Goal: Transaction & Acquisition: Purchase product/service

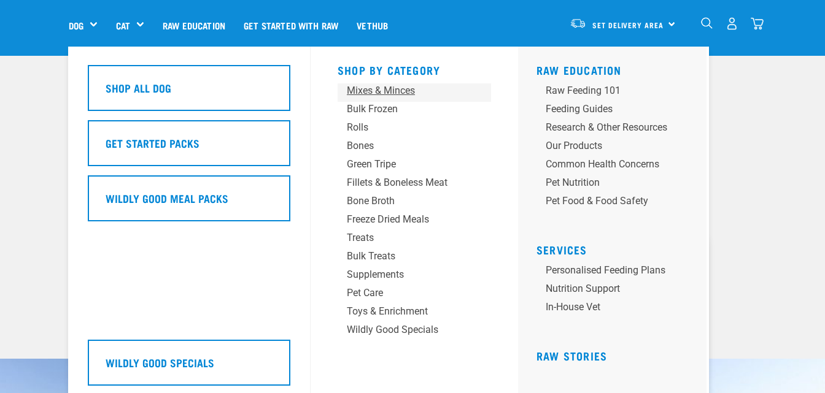
scroll to position [62, 0]
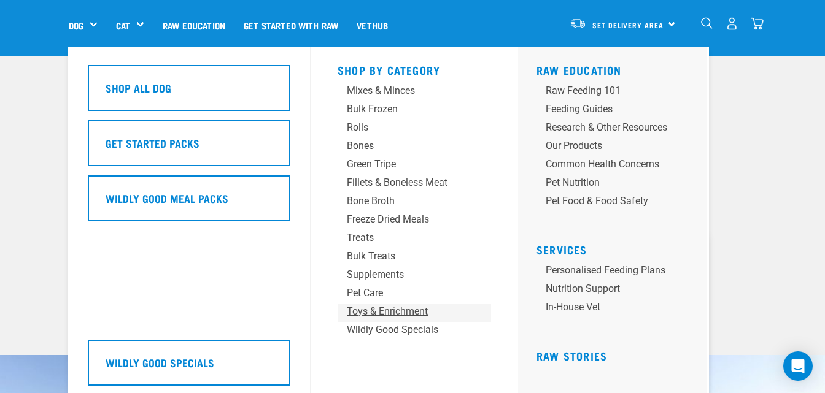
click at [405, 312] on div "Toys & Enrichment" at bounding box center [404, 311] width 115 height 15
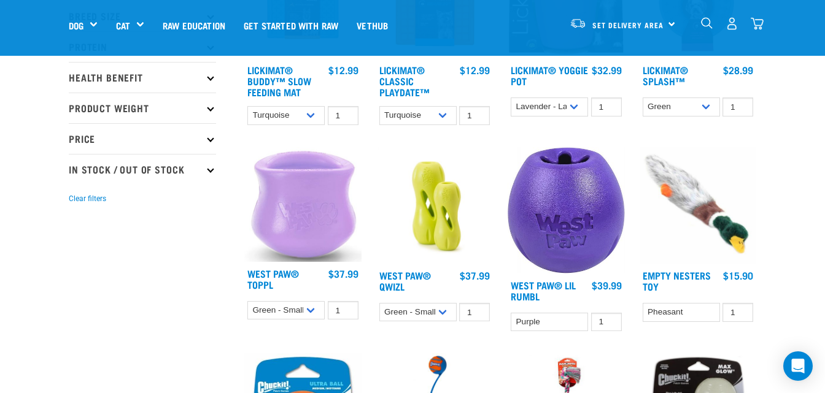
scroll to position [241, 0]
click at [586, 219] on img at bounding box center [566, 211] width 117 height 126
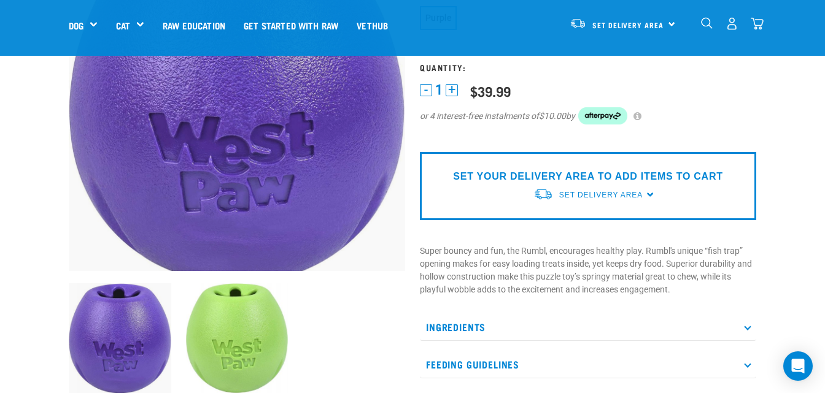
scroll to position [187, 0]
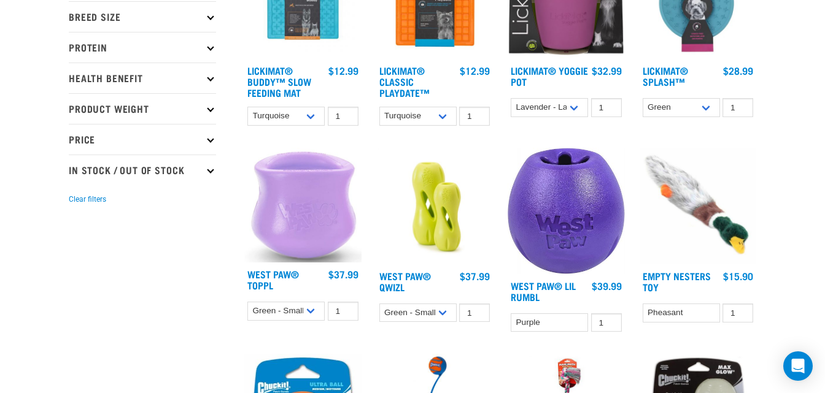
click at [460, 234] on img at bounding box center [434, 206] width 117 height 117
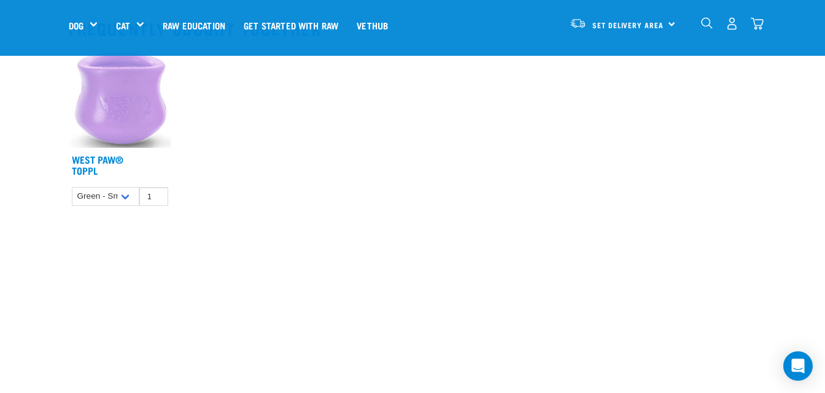
scroll to position [737, 0]
click at [130, 111] on img at bounding box center [120, 94] width 103 height 101
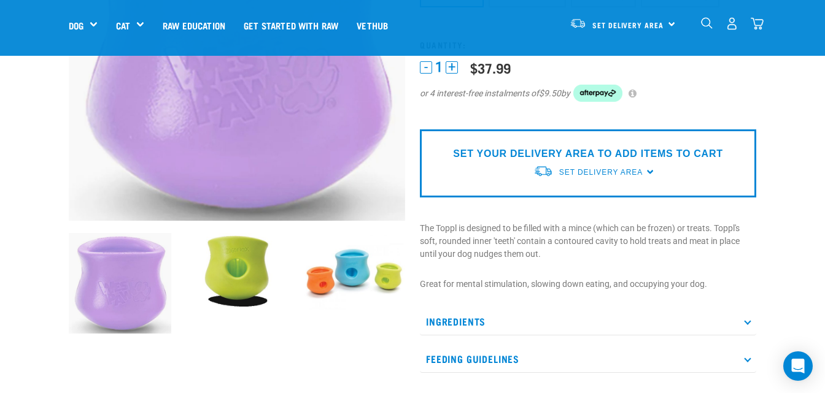
scroll to position [211, 0]
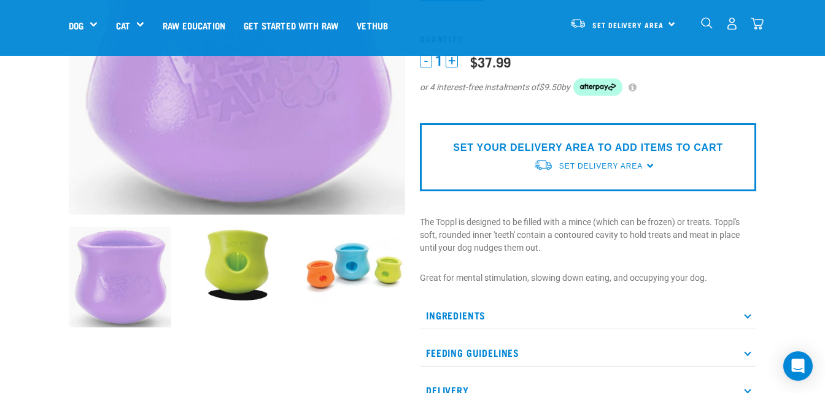
click at [364, 273] on img at bounding box center [354, 265] width 103 height 77
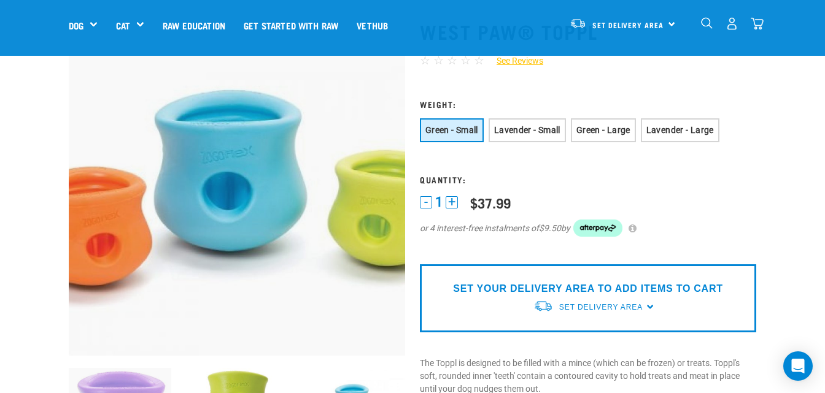
scroll to position [66, 0]
